Goal: Task Accomplishment & Management: Manage account settings

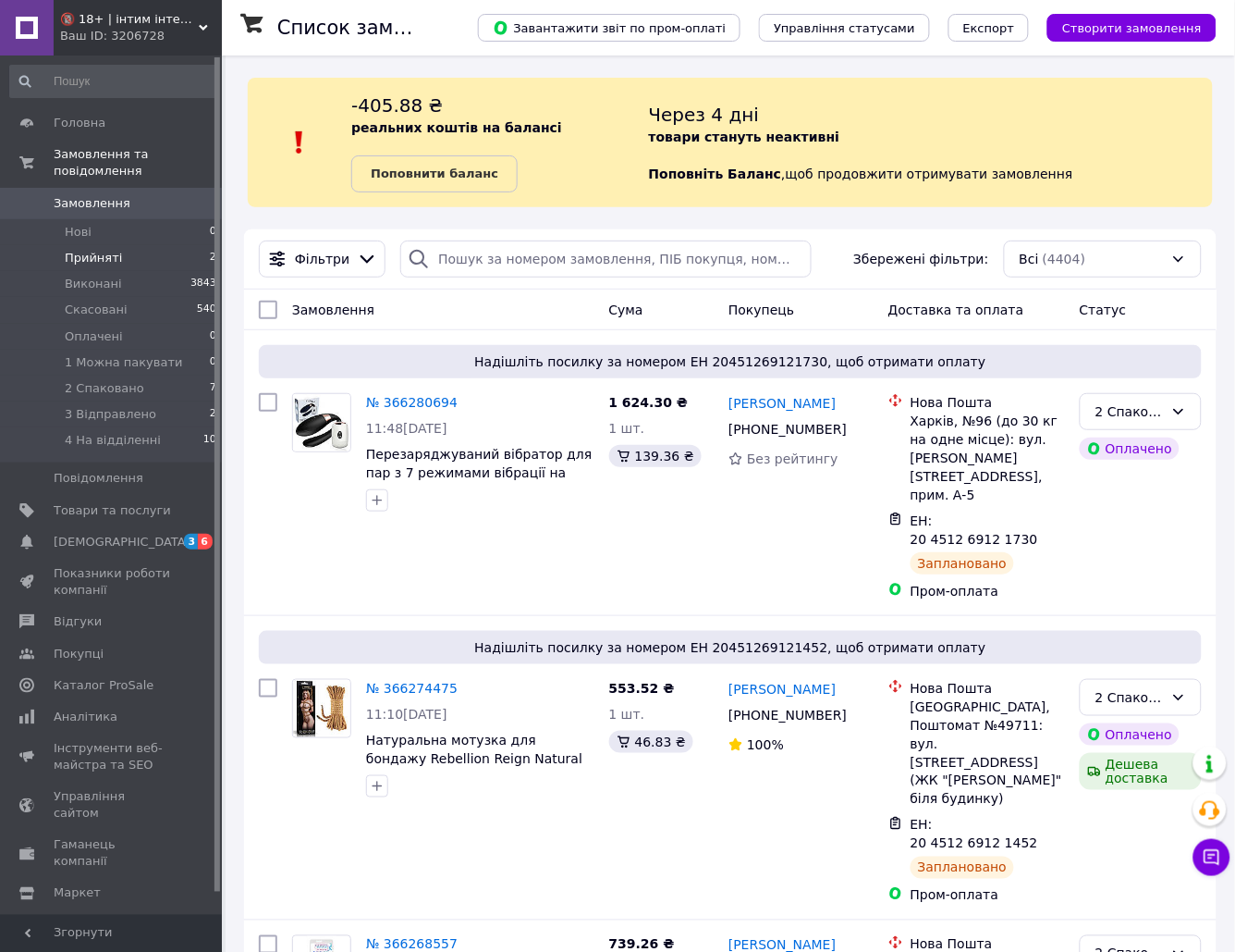
click at [160, 245] on li "Прийняті 2" at bounding box center [113, 258] width 227 height 26
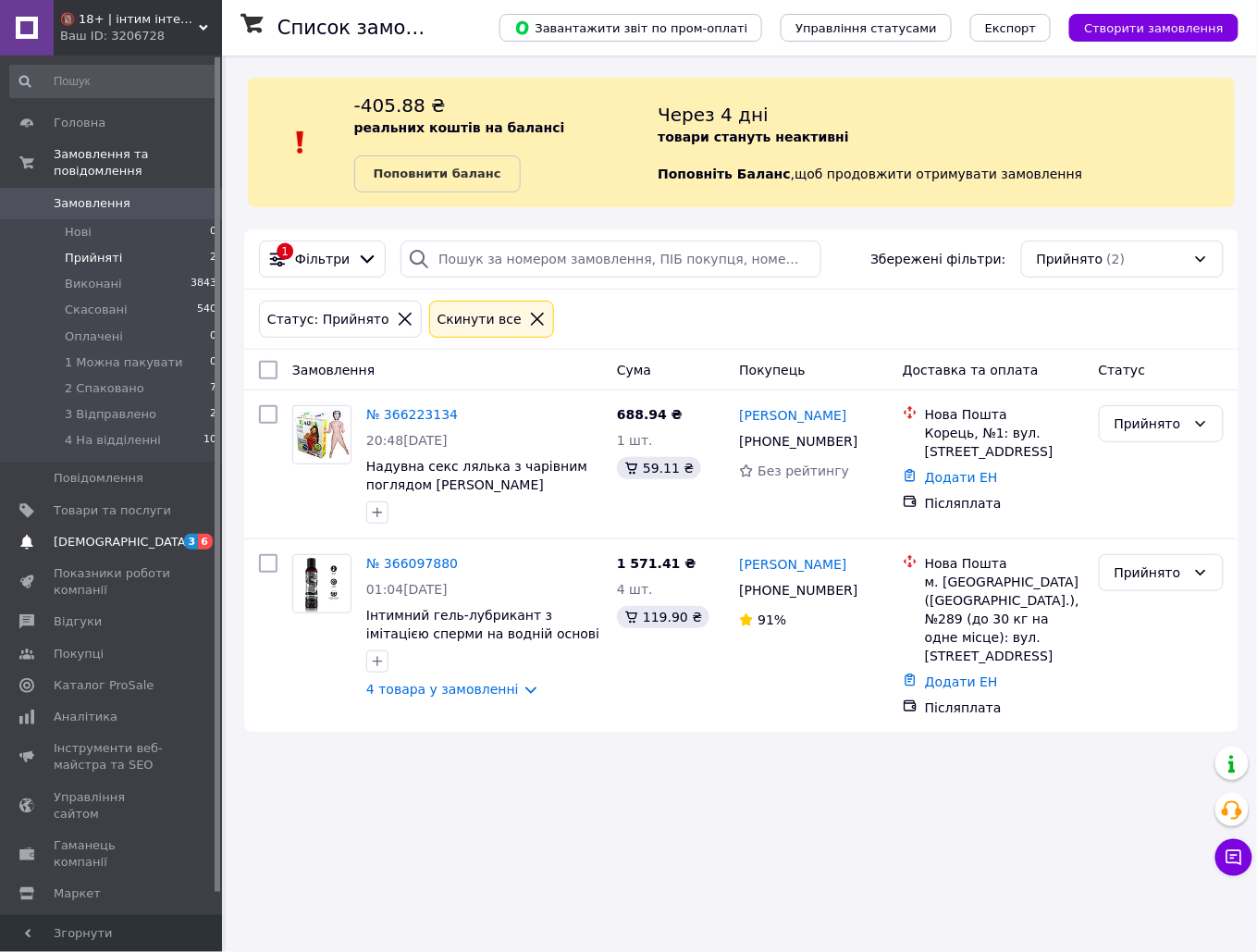
click at [115, 534] on span "[DEMOGRAPHIC_DATA]" at bounding box center [122, 542] width 137 height 17
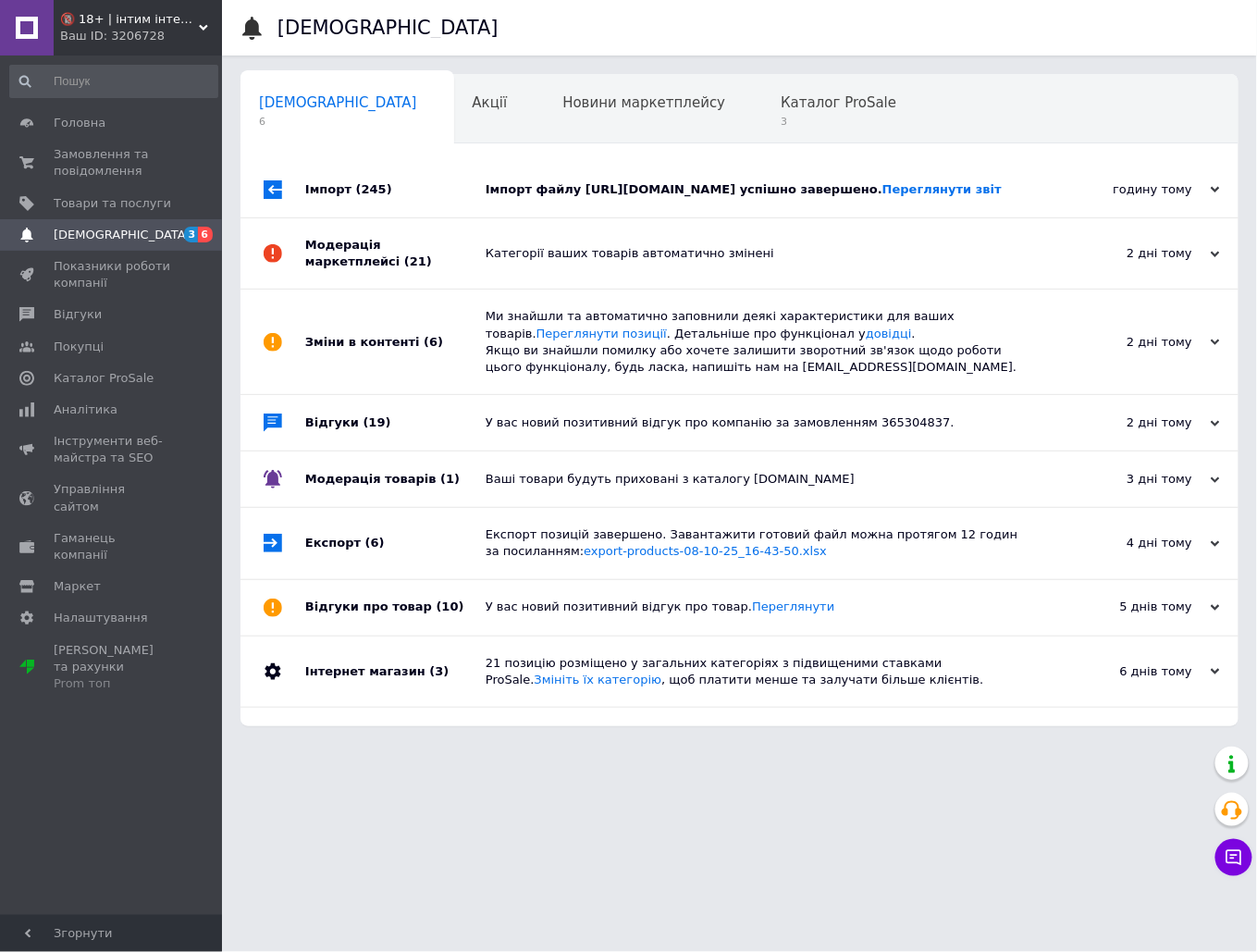
click at [694, 198] on div "Імпорт файлу [URL][DOMAIN_NAME] успішно завершено. Переглянути звіт" at bounding box center [759, 189] width 549 height 17
click at [780, 109] on span "Каталог ProSale" at bounding box center [838, 102] width 116 height 17
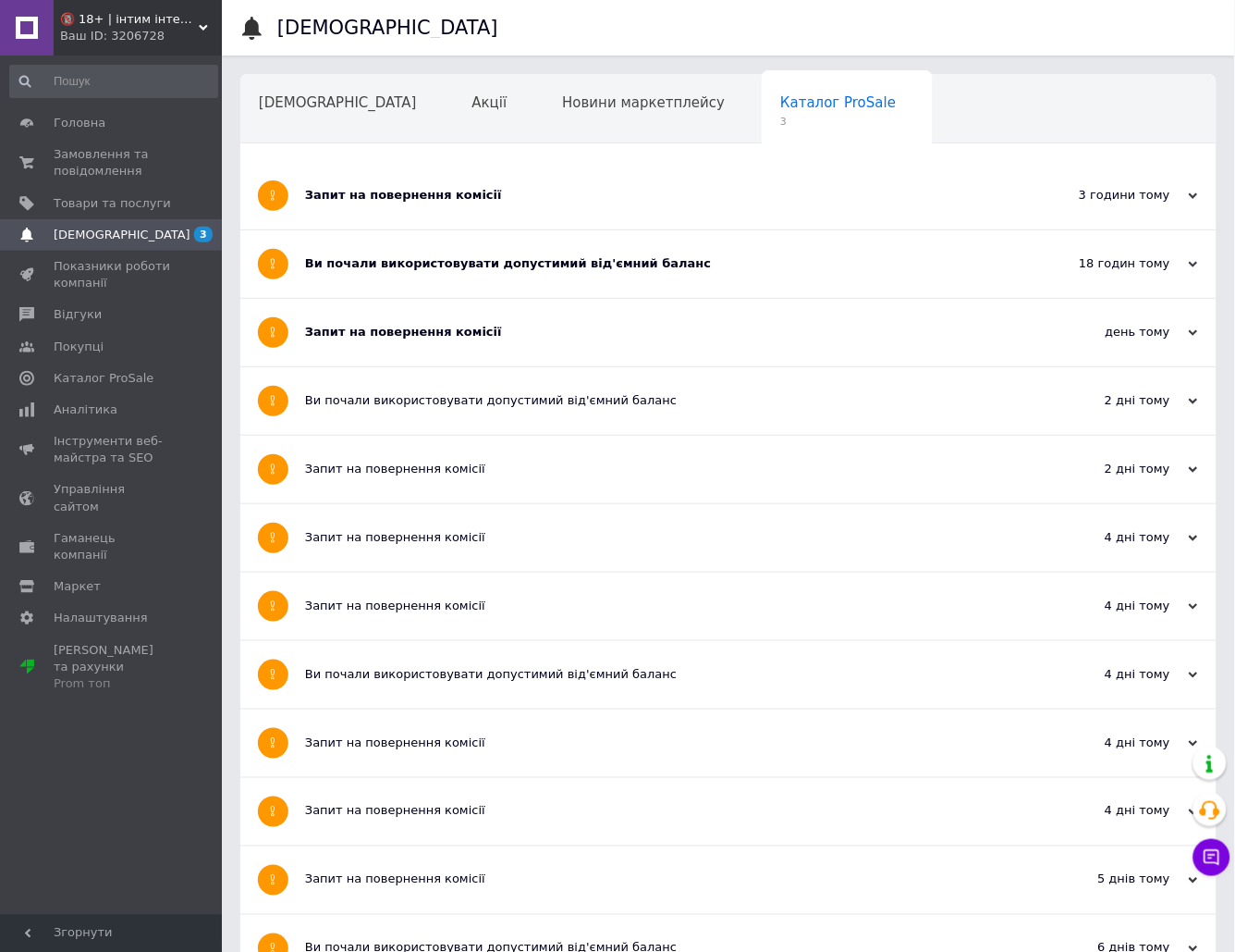
click at [518, 204] on div "Запит на повернення комісії" at bounding box center [659, 196] width 708 height 68
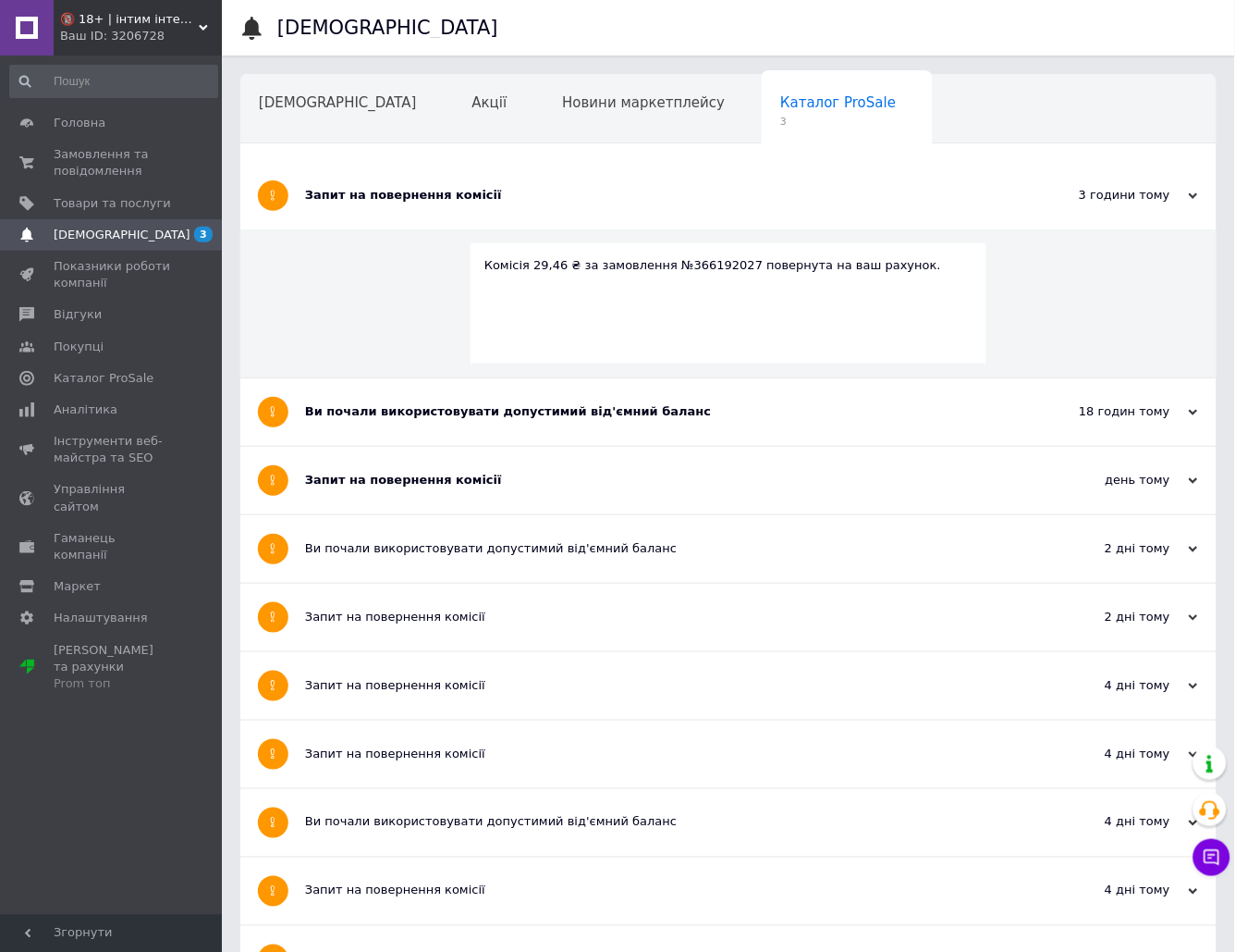
click at [518, 204] on div "Запит на повернення комісії" at bounding box center [659, 196] width 708 height 68
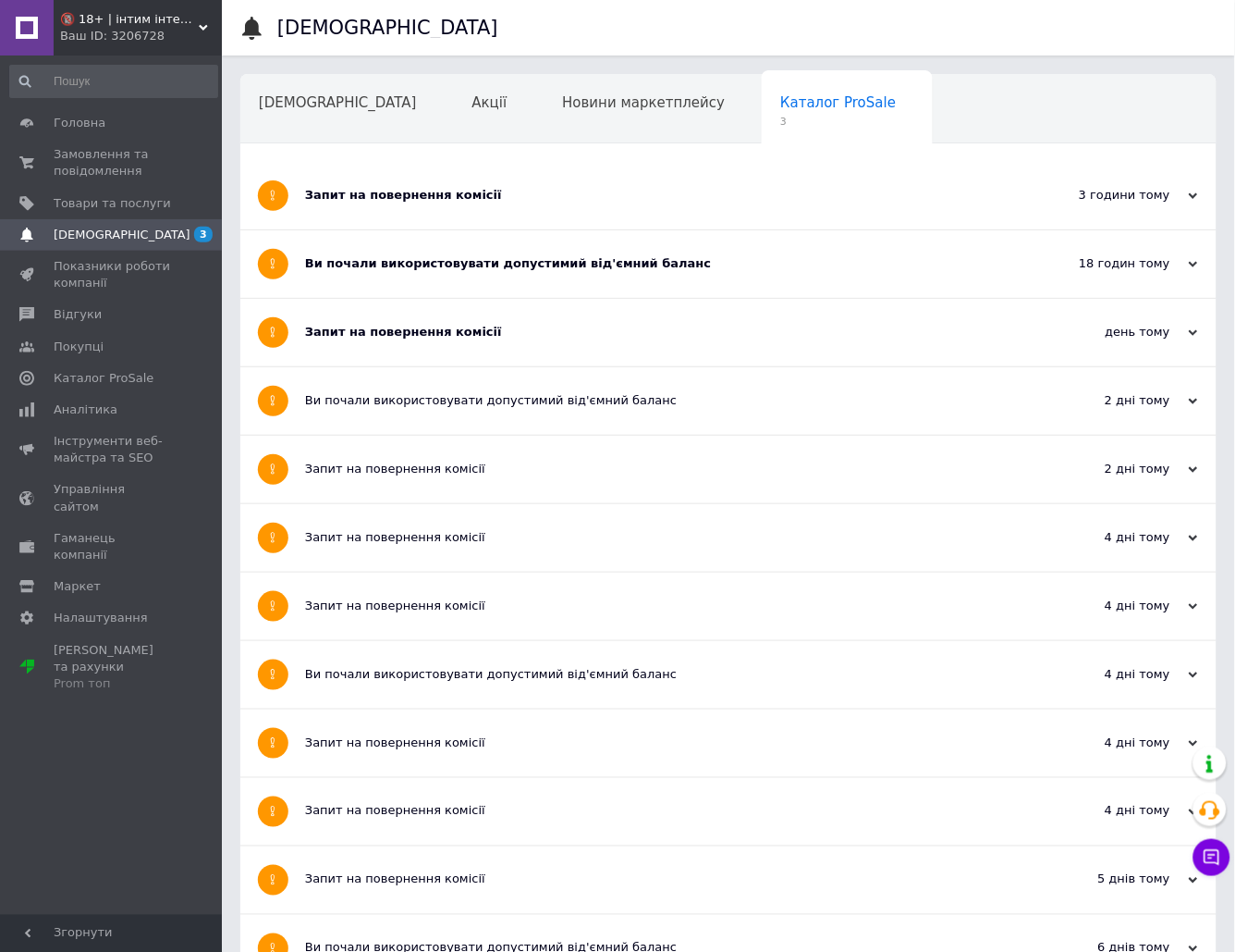
click at [496, 288] on div "Ви почали використовувати допустимий від'ємний баланс" at bounding box center [659, 264] width 708 height 68
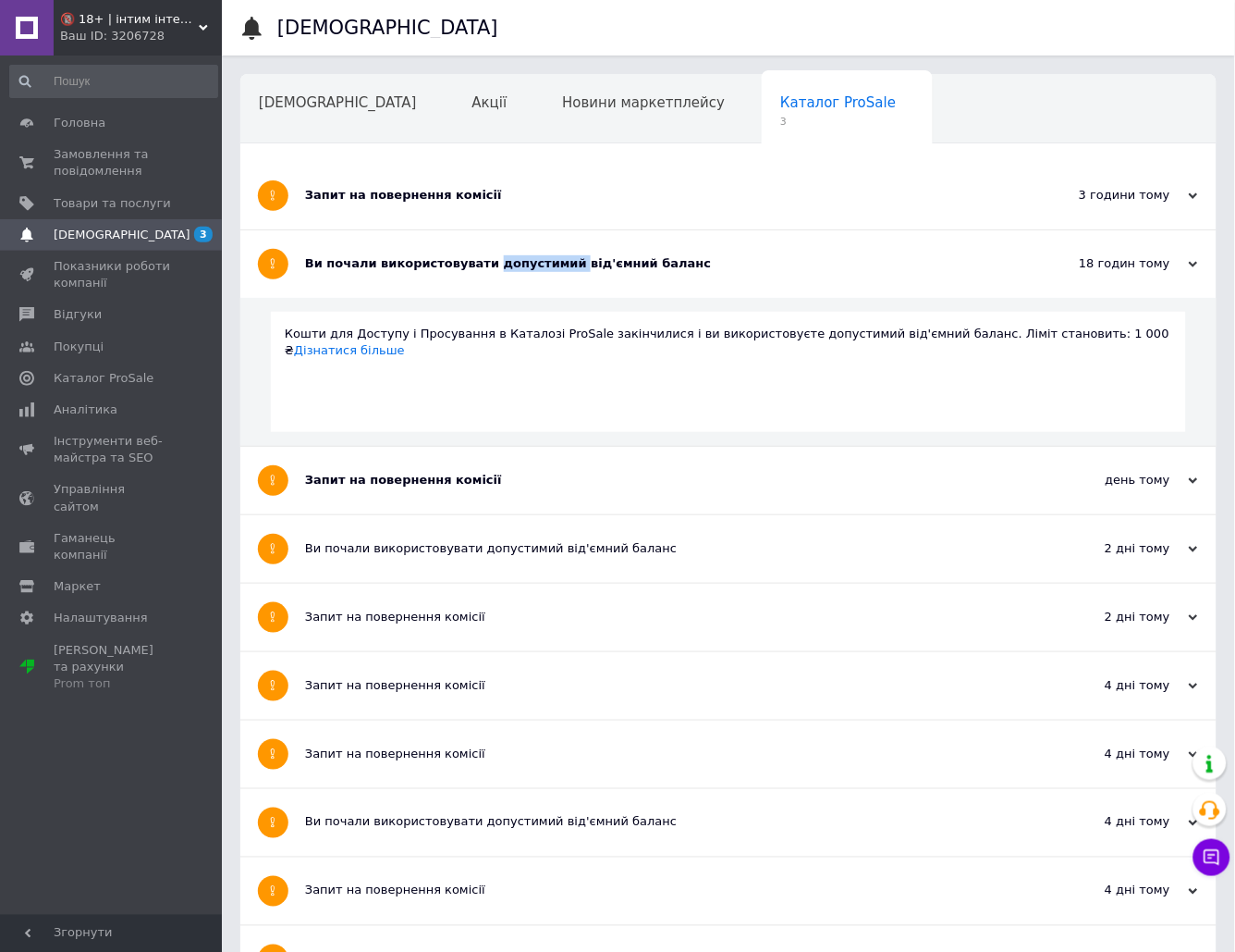
click at [496, 288] on div "Ви почали використовувати допустимий від'ємний баланс" at bounding box center [659, 264] width 708 height 68
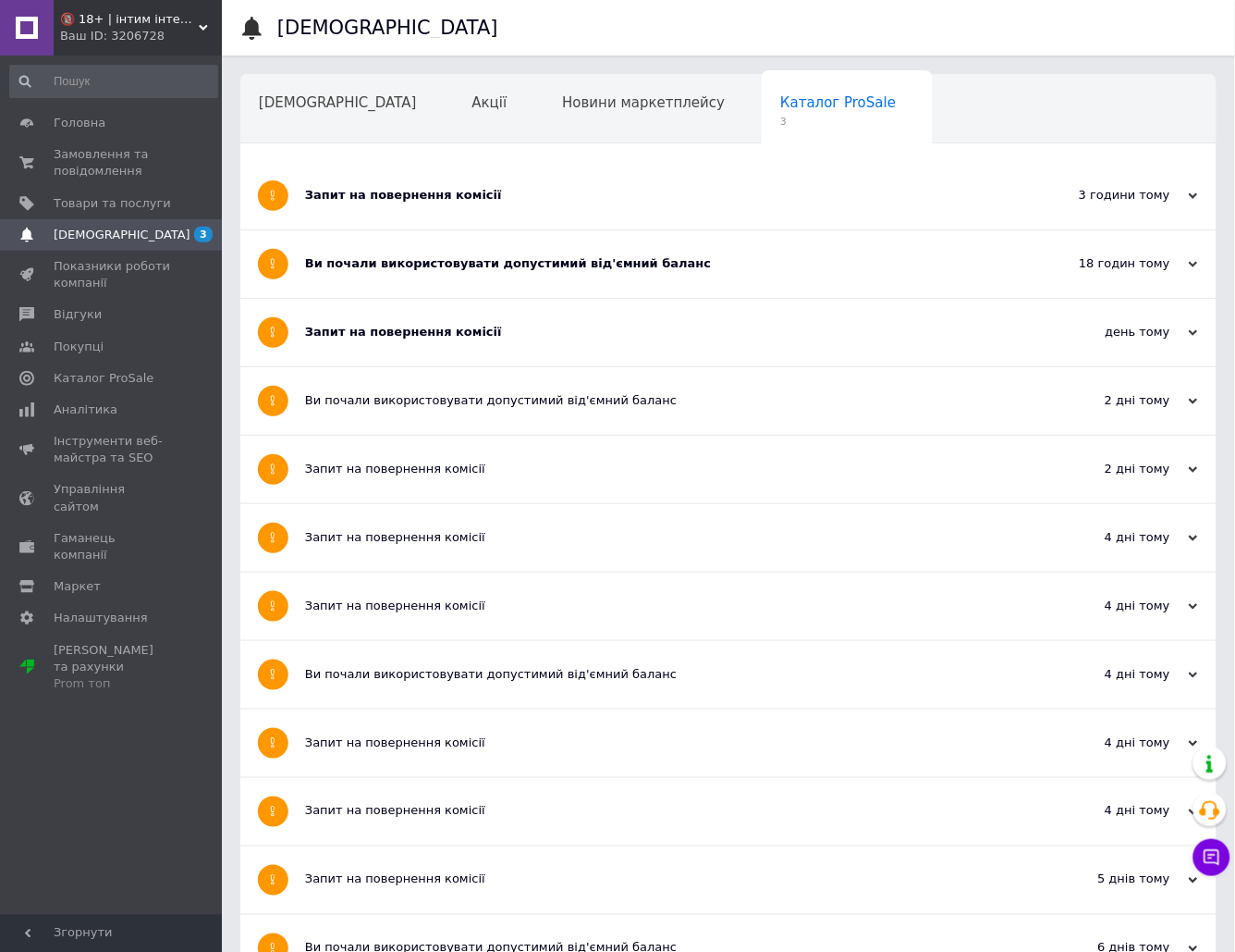
click at [458, 349] on div "Запит на повернення комісії" at bounding box center [659, 333] width 708 height 68
click at [106, 279] on span "Показники роботи компанії" at bounding box center [112, 274] width 117 height 33
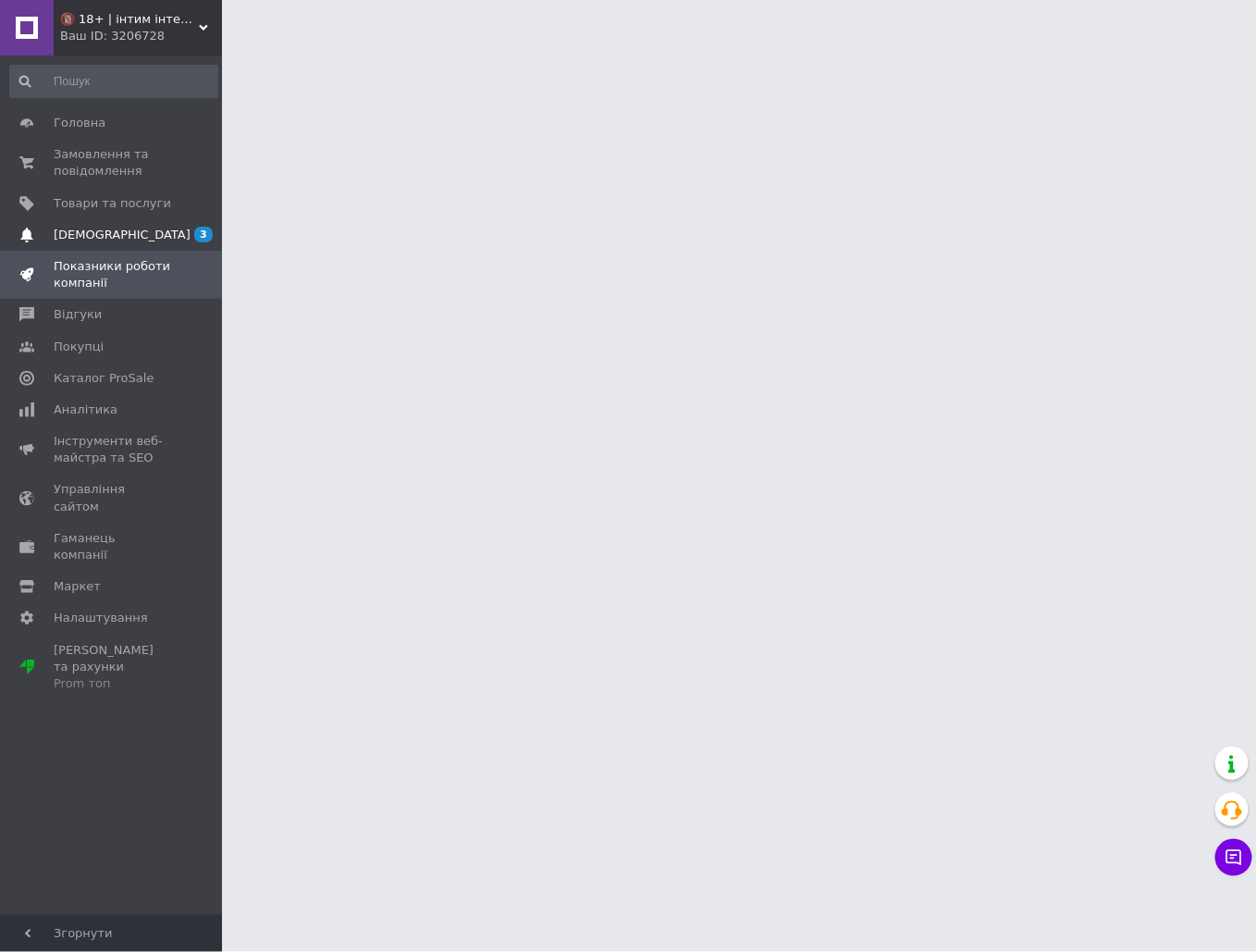
click at [101, 230] on span "[DEMOGRAPHIC_DATA]" at bounding box center [122, 235] width 137 height 17
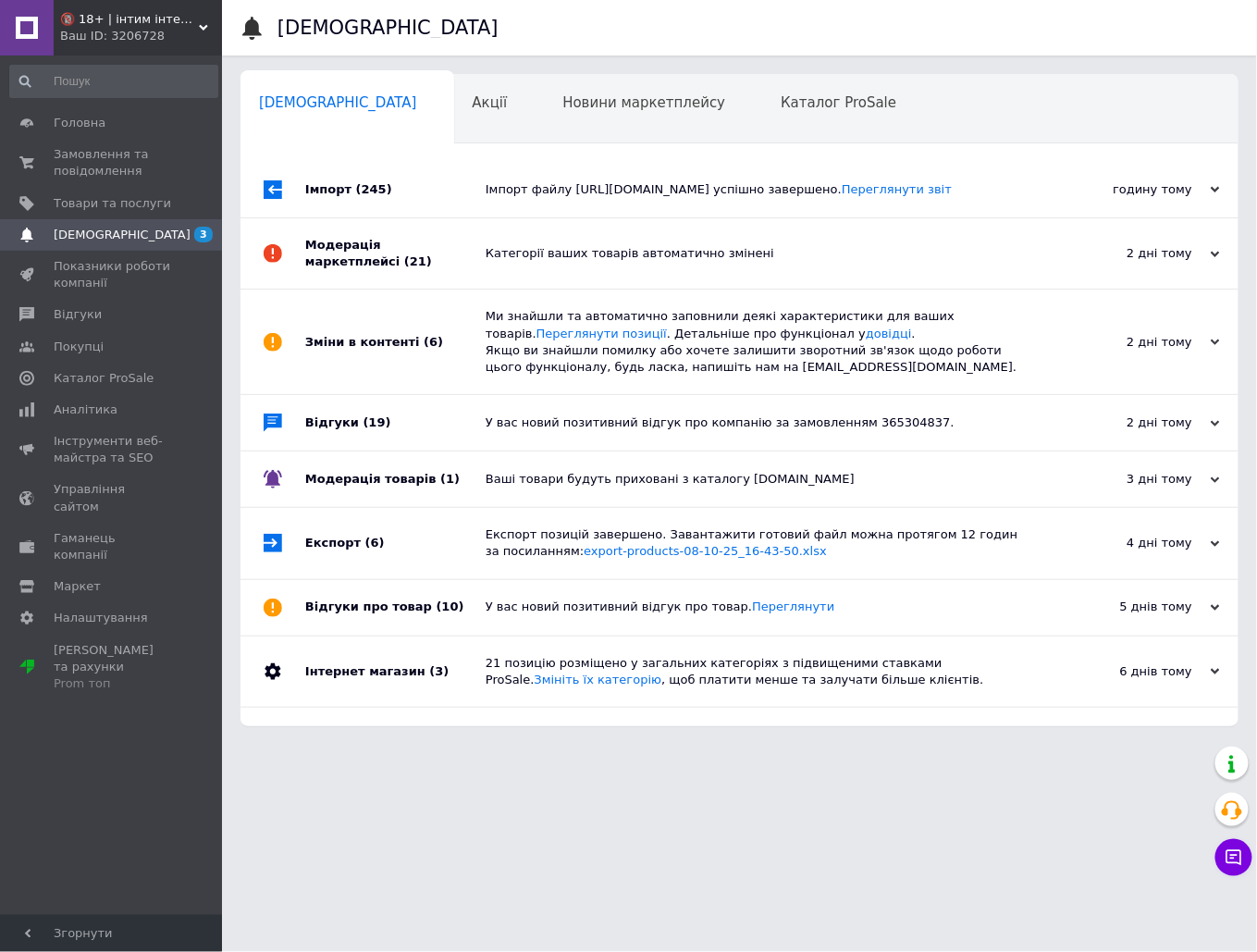
click at [792, 198] on div "Імпорт файлу [URL][DOMAIN_NAME] успішно завершено. Переглянути звіт" at bounding box center [759, 189] width 549 height 17
click at [115, 155] on span "Замовлення та повідомлення" at bounding box center [112, 162] width 117 height 33
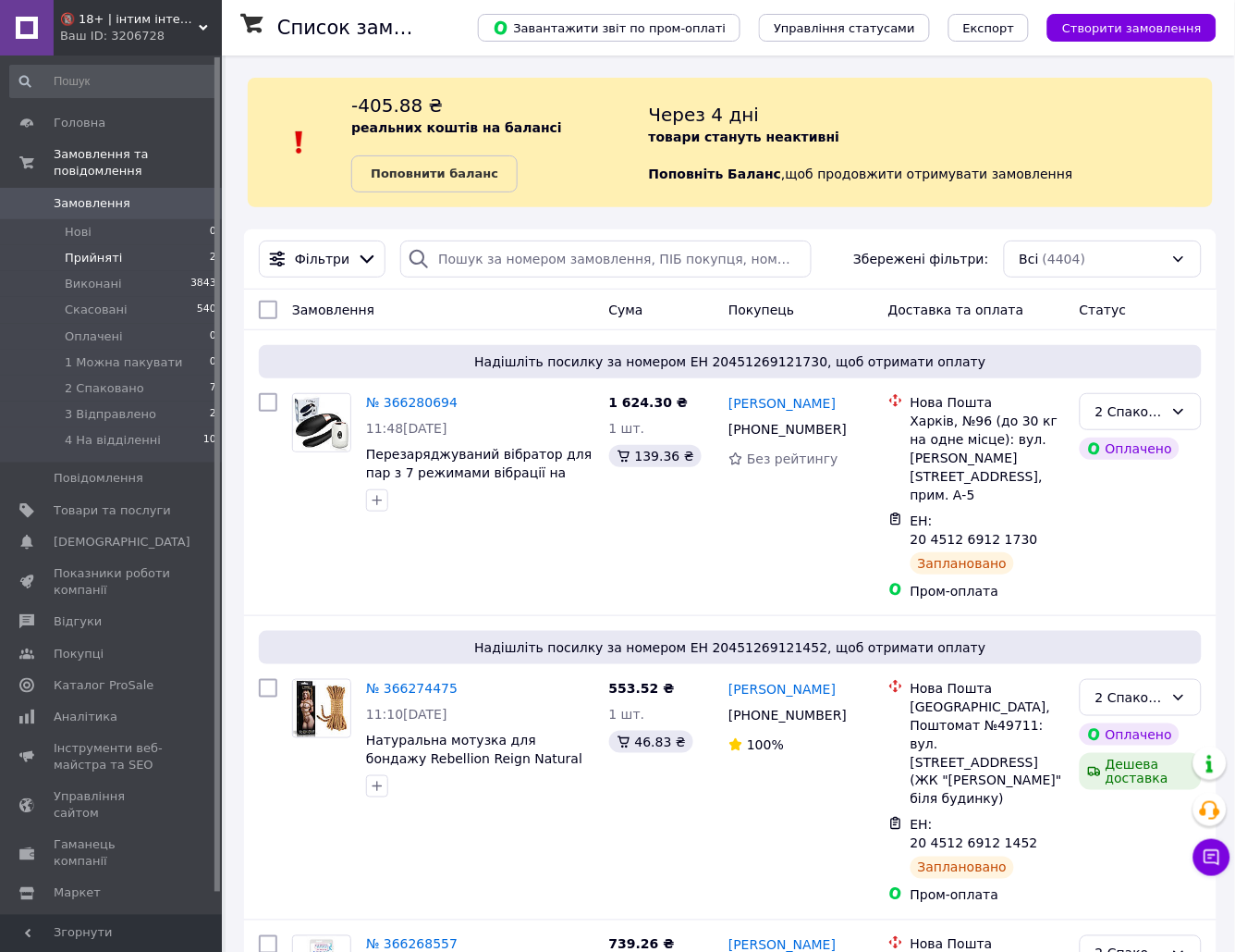
click at [74, 250] on span "Прийняті" at bounding box center [93, 258] width 57 height 17
